Goal: Register for event/course

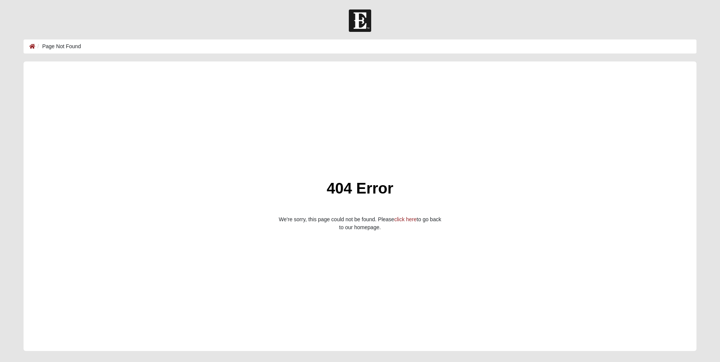
click at [400, 223] on p "We're sorry, this page could not be found. Please click here to go back to our …" at bounding box center [360, 224] width 206 height 16
click at [405, 221] on link "click here" at bounding box center [405, 219] width 22 height 6
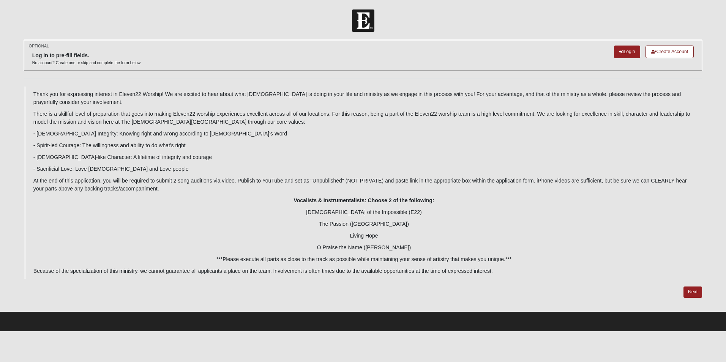
click at [693, 298] on div at bounding box center [363, 292] width 678 height 11
click at [692, 288] on link "Next" at bounding box center [692, 292] width 19 height 11
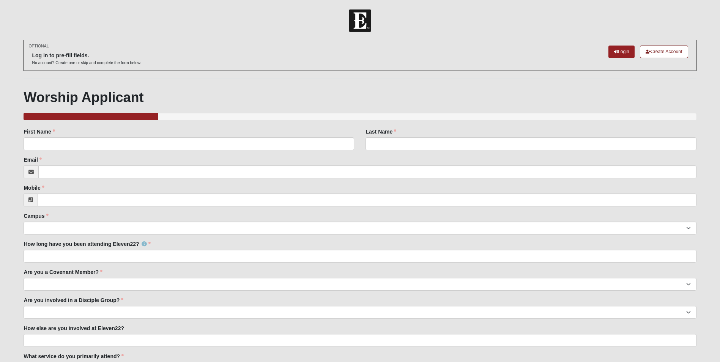
scroll to position [58, 0]
